Goal: Task Accomplishment & Management: Manage account settings

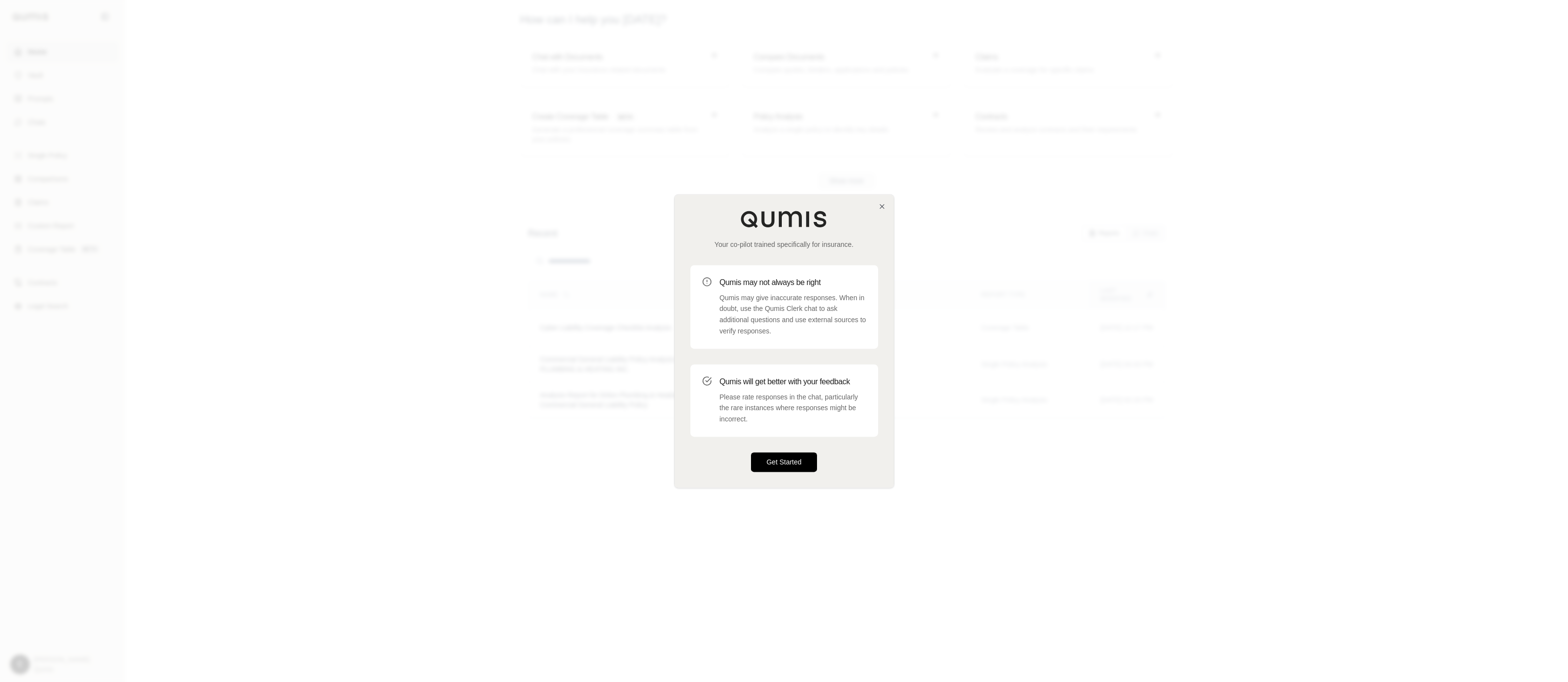
click at [805, 453] on button "Get Started" at bounding box center [784, 462] width 66 height 19
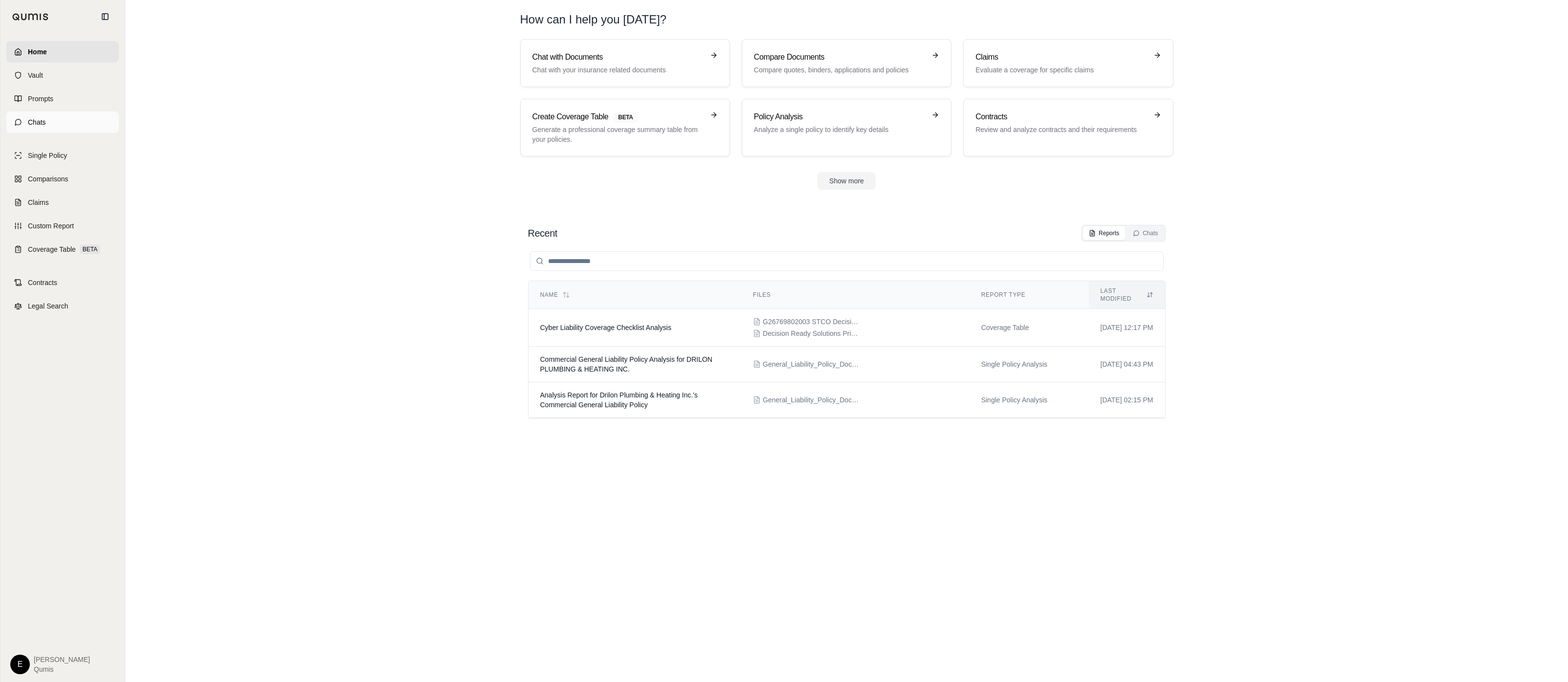
click at [89, 114] on link "Chats" at bounding box center [62, 122] width 113 height 21
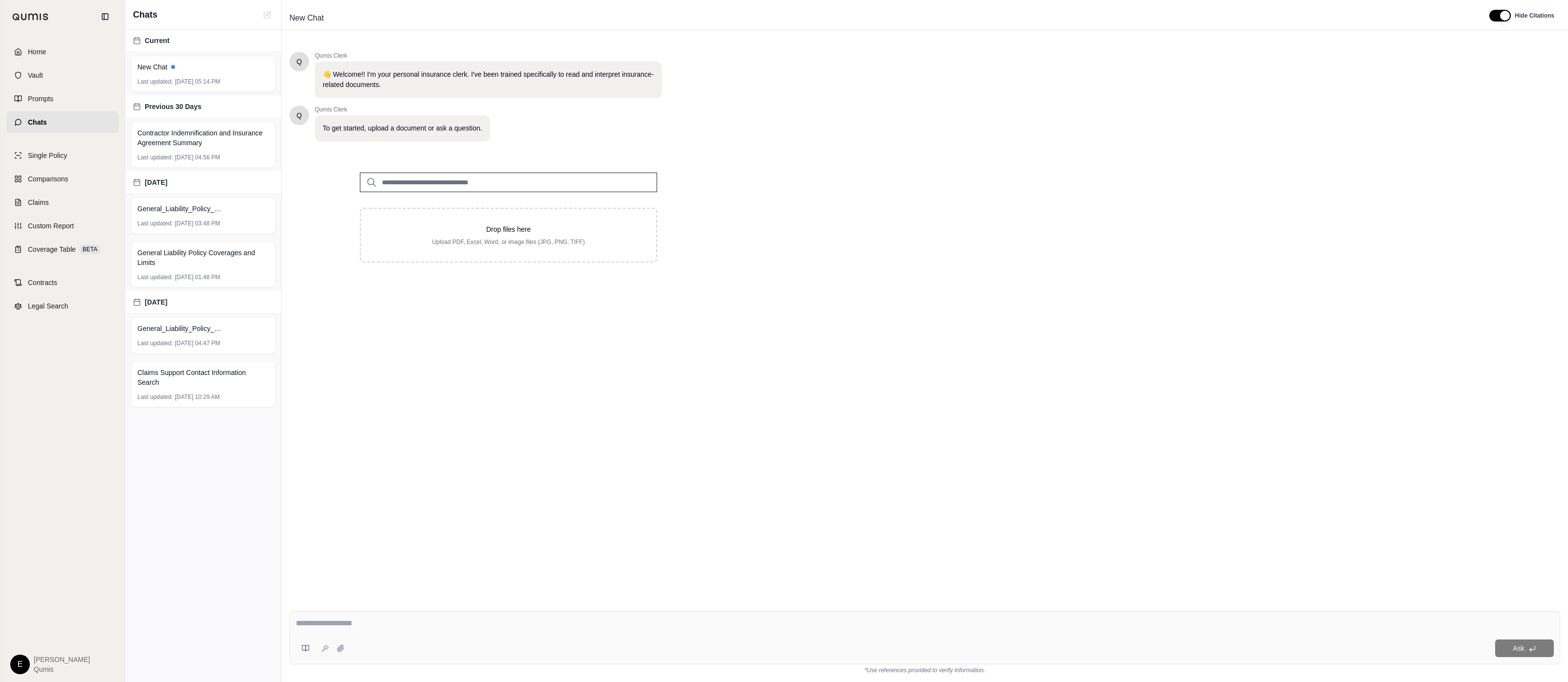
click at [23, 674] on div "Home Vault Prompts Chats Single Policy Comparisons Claims Custom Report Coverag…" at bounding box center [63, 358] width 124 height 649
click at [24, 666] on html "Home Vault Prompts Chats Single Policy Comparisons Claims Custom Report Coverag…" at bounding box center [784, 341] width 1568 height 682
click at [68, 597] on link "Site Admin Portal" at bounding box center [43, 591] width 81 height 16
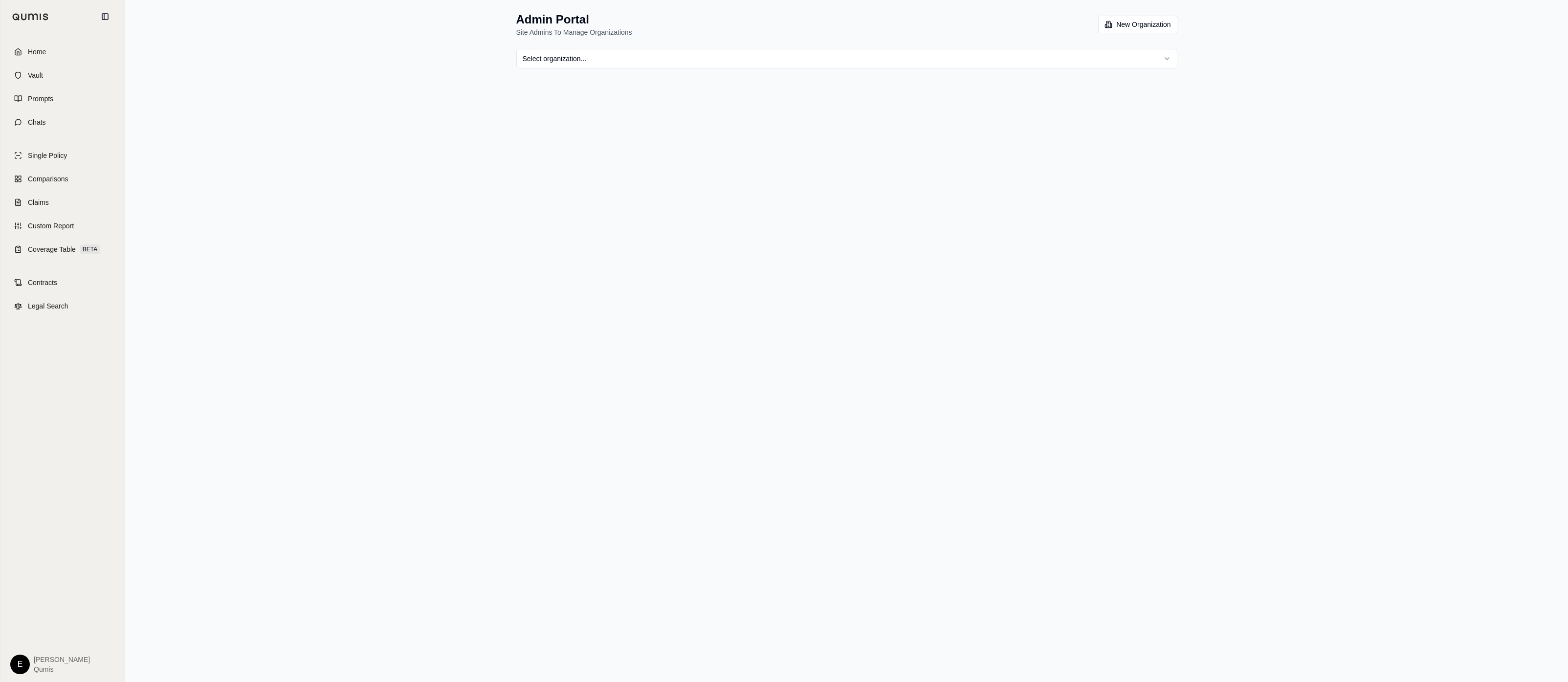
click at [1115, 47] on div "Admin Portal Site Admins To Manage Organizations New Organization Select organi…" at bounding box center [847, 40] width 685 height 80
click at [1112, 52] on html "Home Vault Prompts Chats Single Policy Comparisons Claims Custom Report Coverag…" at bounding box center [784, 341] width 1568 height 682
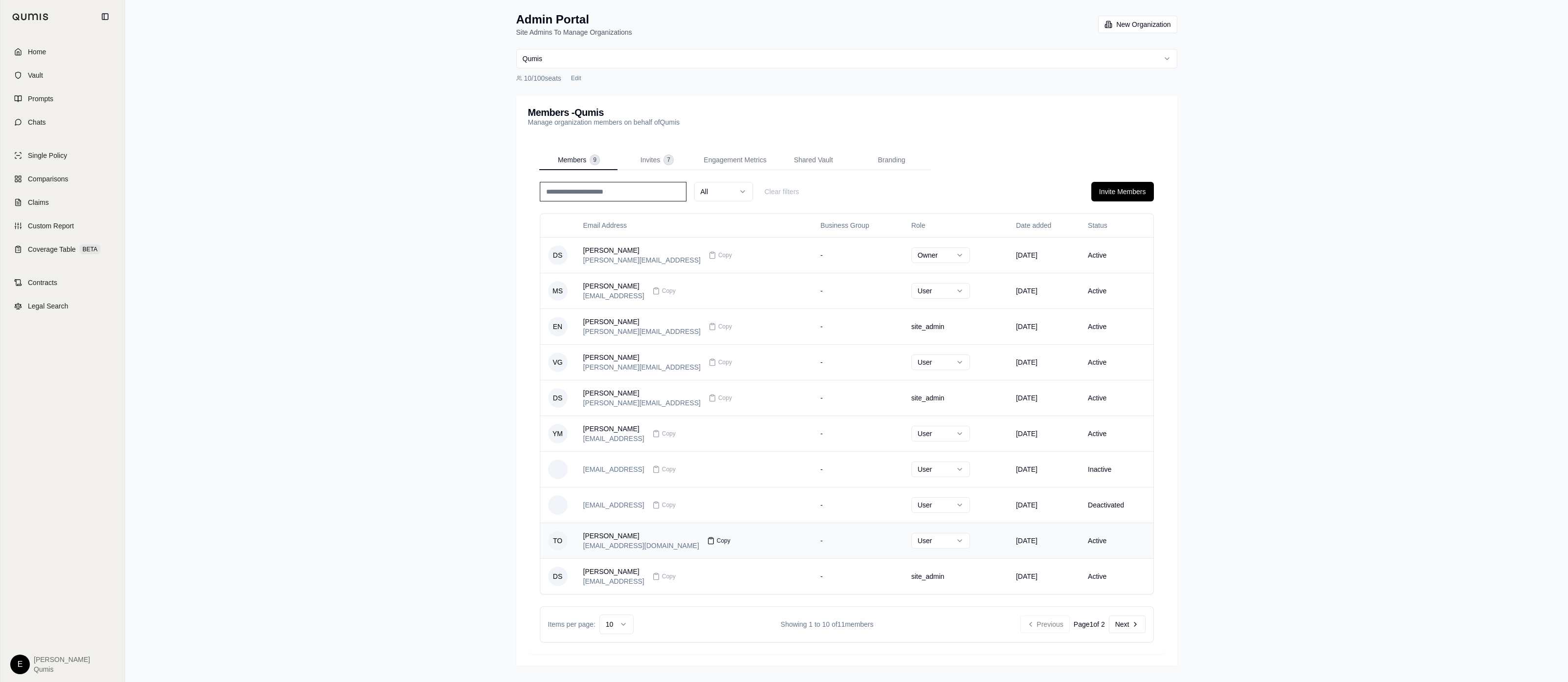
click at [707, 542] on icon at bounding box center [710, 540] width 8 height 8
click at [628, 534] on div "[PERSON_NAME]" at bounding box center [641, 535] width 116 height 10
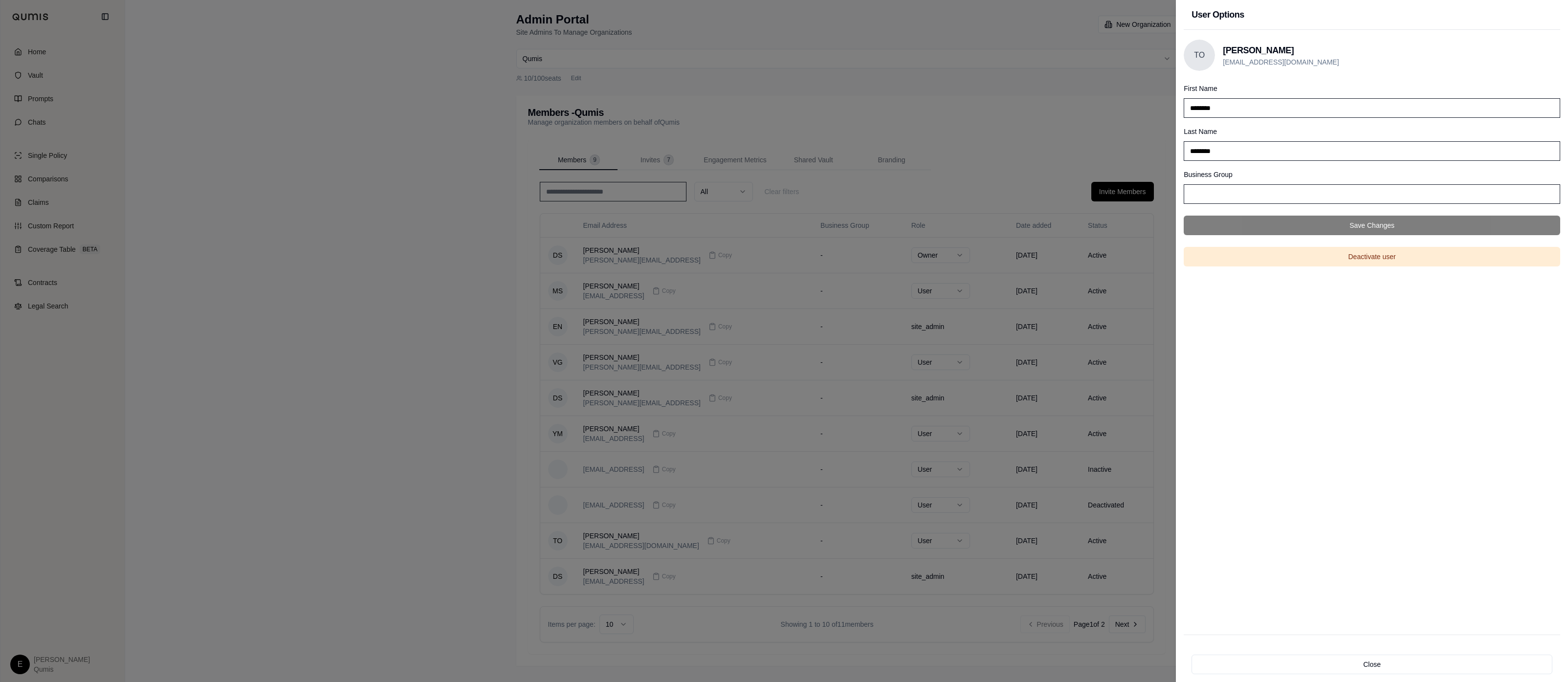
click at [1079, 266] on div at bounding box center [784, 341] width 1568 height 682
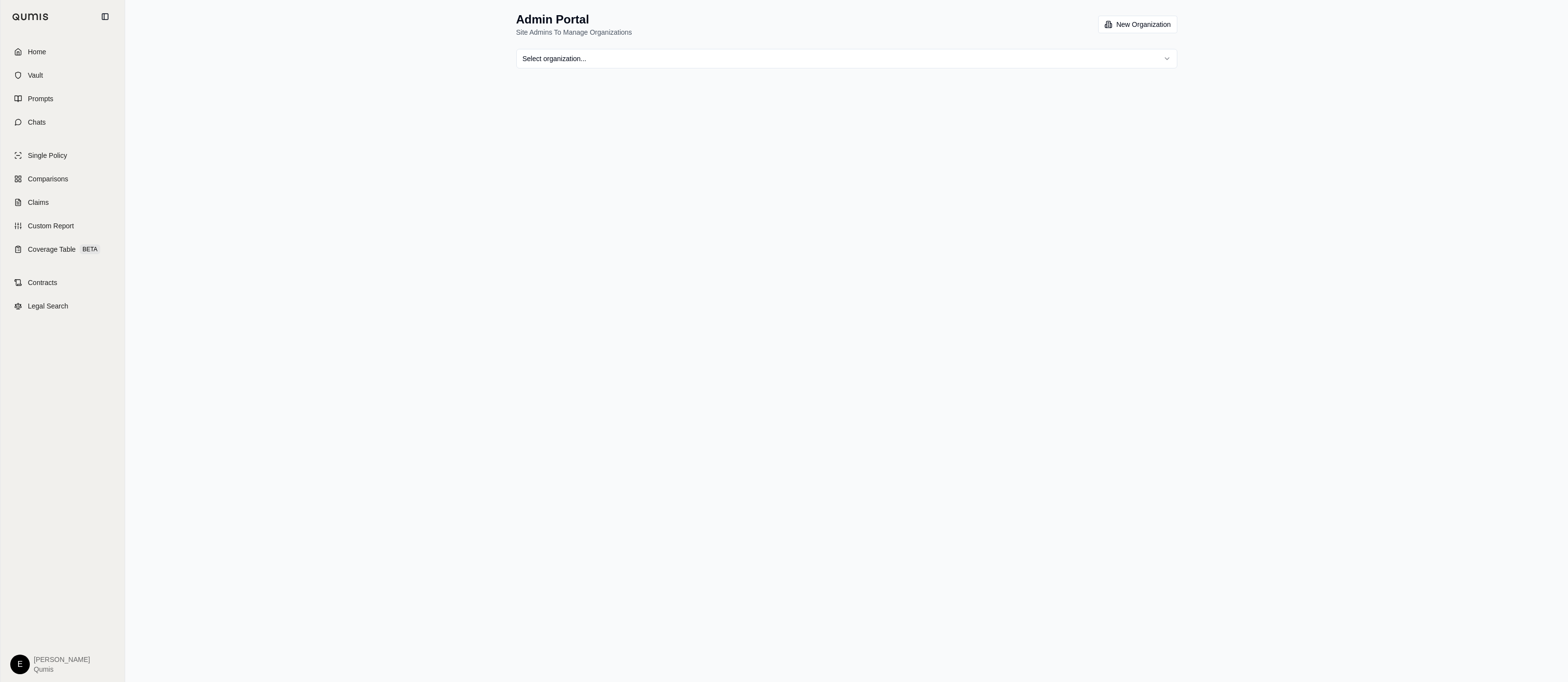
click at [623, 63] on html "Home Vault Prompts Chats Single Policy Comparisons Claims Custom Report Coverag…" at bounding box center [784, 341] width 1568 height 682
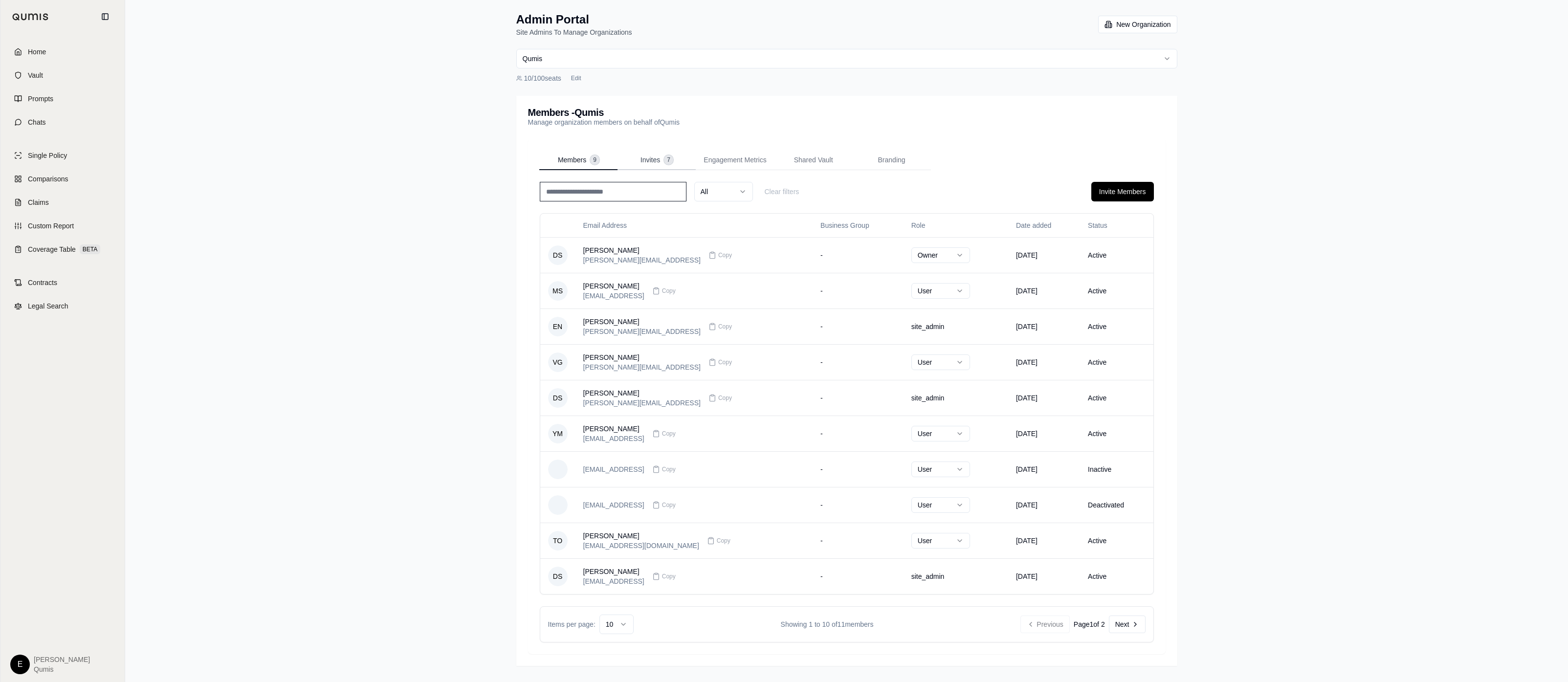
click at [653, 156] on span "Invites" at bounding box center [650, 160] width 19 height 10
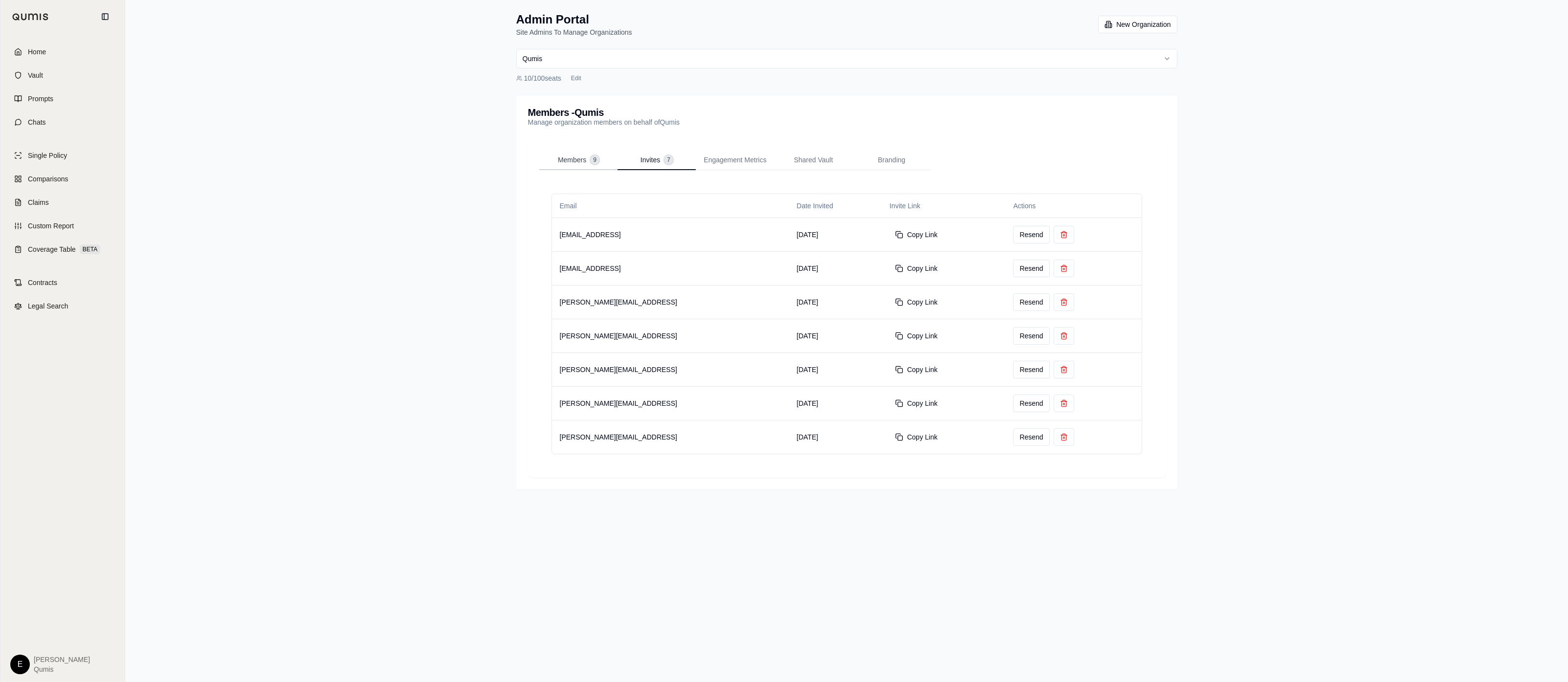
click at [591, 158] on span "9" at bounding box center [595, 160] width 9 height 10
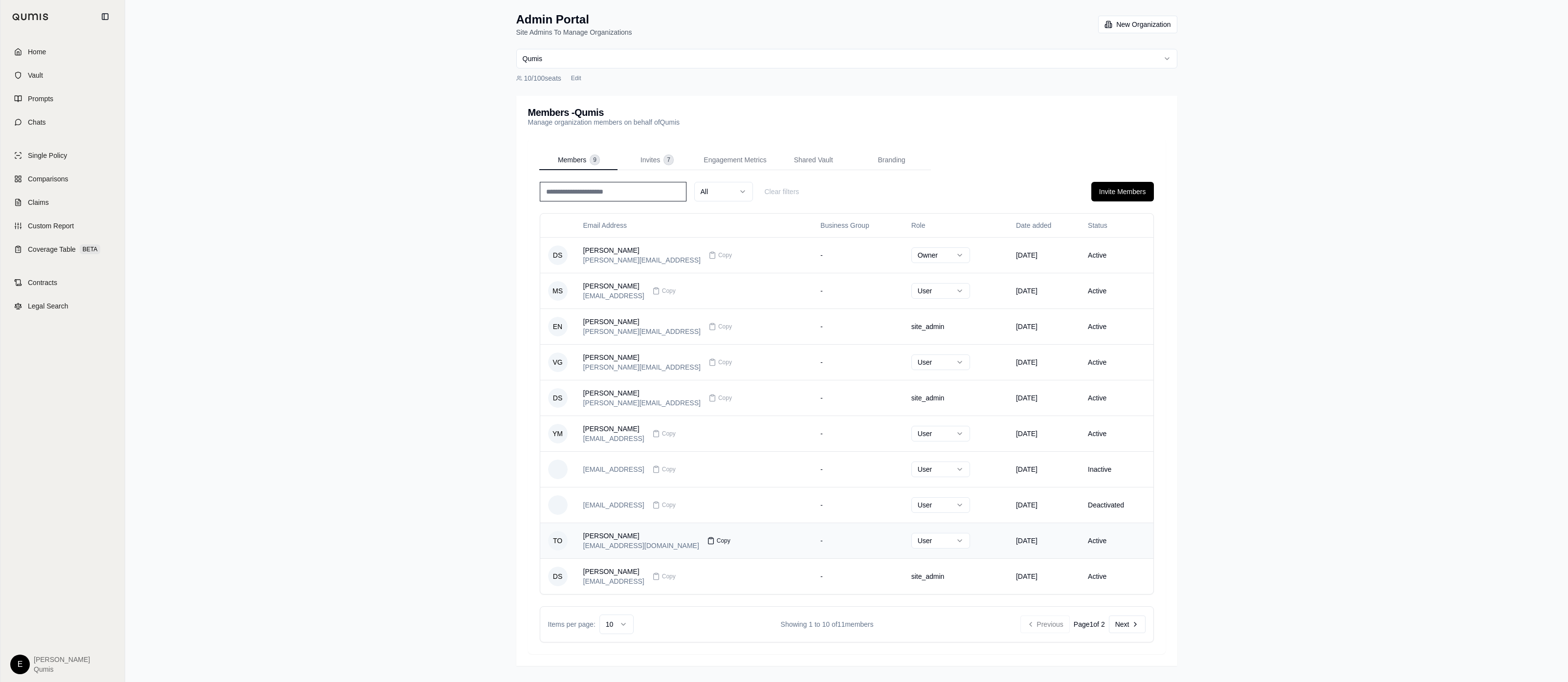
click at [703, 541] on button "Copy" at bounding box center [718, 540] width 31 height 19
